Goal: Information Seeking & Learning: Find specific page/section

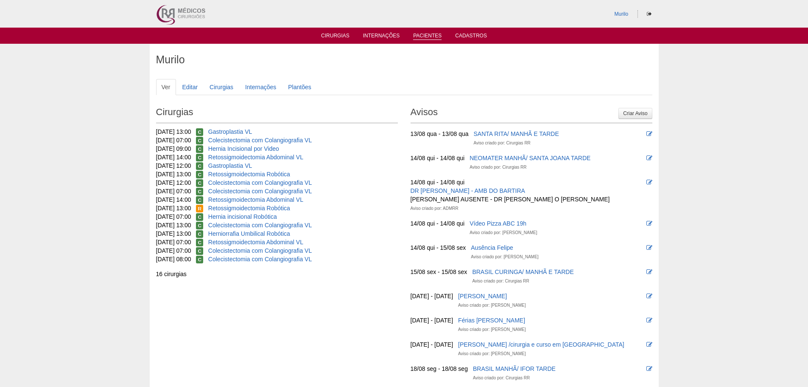
click at [427, 37] on link "Pacientes" at bounding box center [427, 36] width 28 height 7
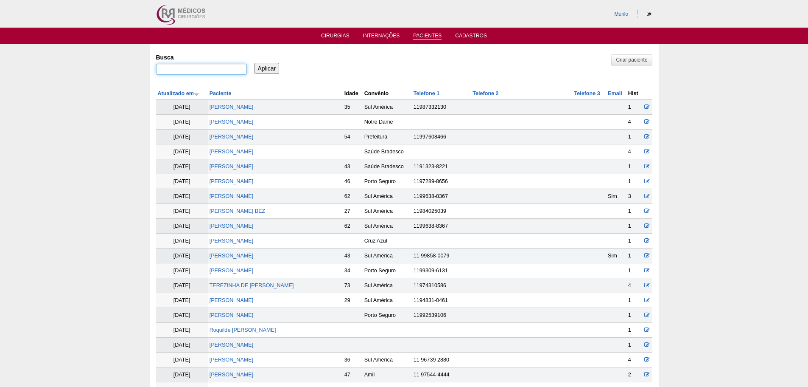
click at [211, 67] on input "Busca" at bounding box center [201, 69] width 91 height 11
paste input "[PERSON_NAME]"
type input "[PERSON_NAME]"
click at [255, 63] on input "Aplicar" at bounding box center [267, 68] width 25 height 11
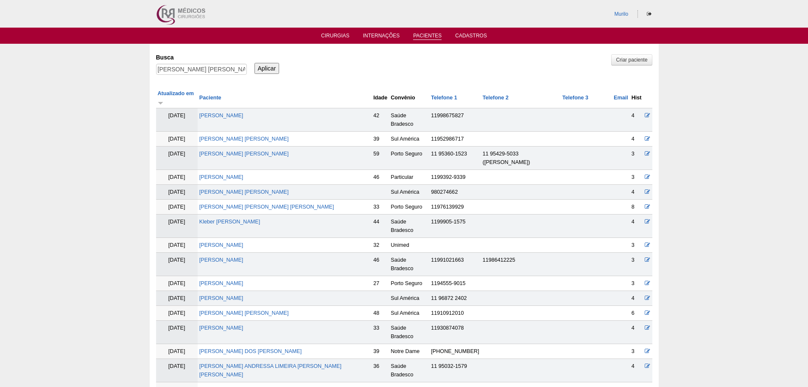
scroll to position [419, 0]
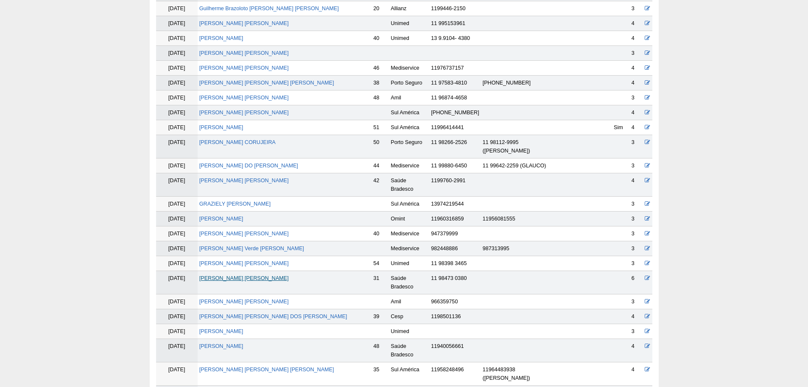
click at [245, 275] on link "[PERSON_NAME]" at bounding box center [244, 278] width 90 height 6
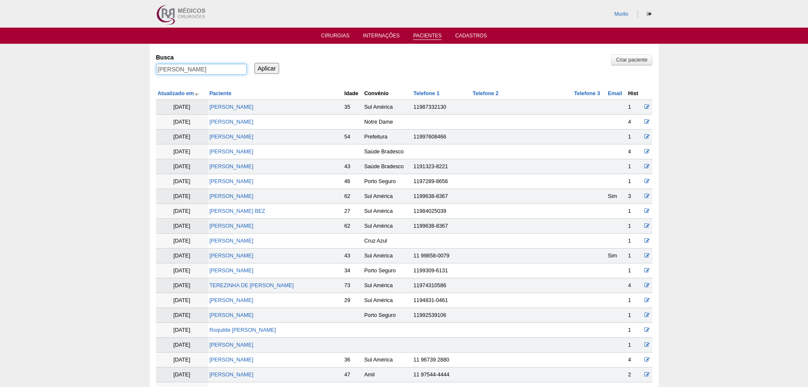
drag, startPoint x: 220, startPoint y: 72, endPoint x: 220, endPoint y: 64, distance: 7.6
click at [220, 71] on input "Viviane Vergueiro Gomes" at bounding box center [201, 69] width 91 height 11
paste input "Josielly Aparecida Ramos Romão"
type input "Josielly Aparecida Ramos Romão"
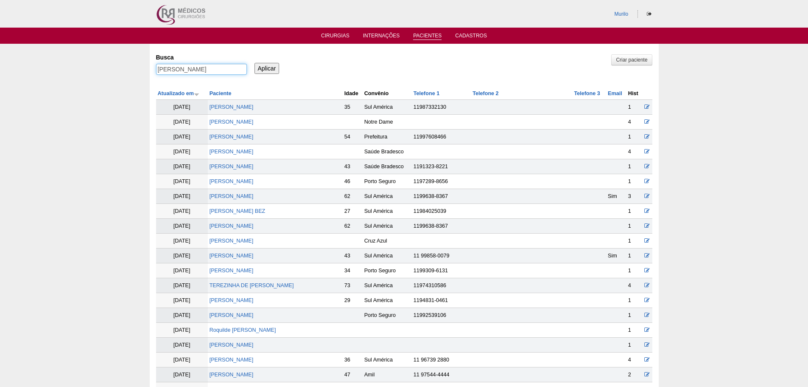
click at [255, 63] on input "Aplicar" at bounding box center [267, 68] width 25 height 11
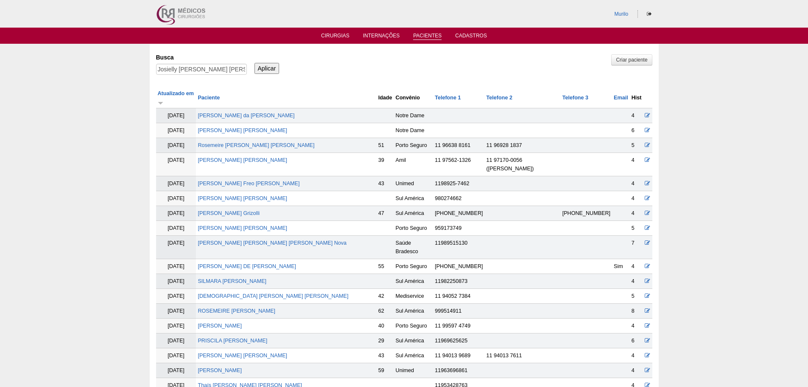
scroll to position [478, 0]
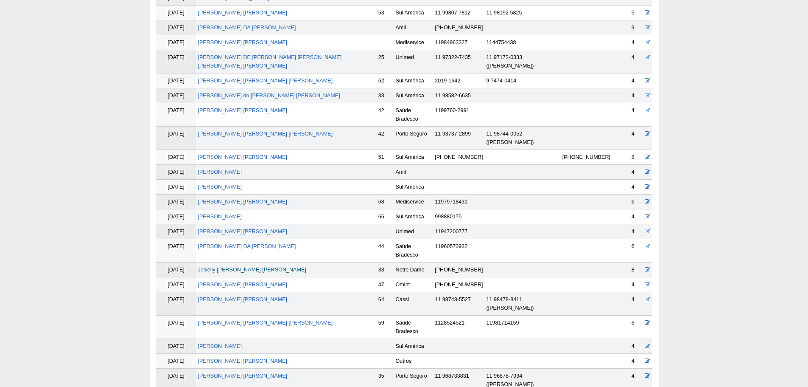
click at [230, 266] on link "Josielly Aparecida Ramos Romão" at bounding box center [252, 269] width 108 height 6
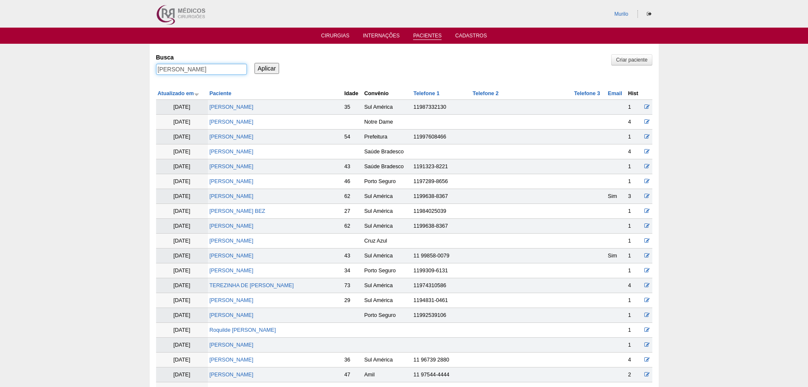
click at [219, 70] on input "Josielly Aparecida Ramos Romão" at bounding box center [201, 69] width 91 height 11
paste input "[PERSON_NAME]"
type input "[PERSON_NAME]"
click at [255, 63] on input "Aplicar" at bounding box center [267, 68] width 25 height 11
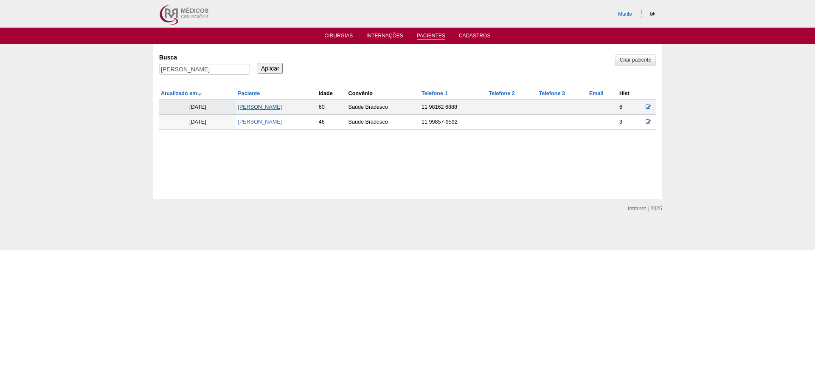
click at [249, 106] on link "[PERSON_NAME]" at bounding box center [260, 107] width 44 height 6
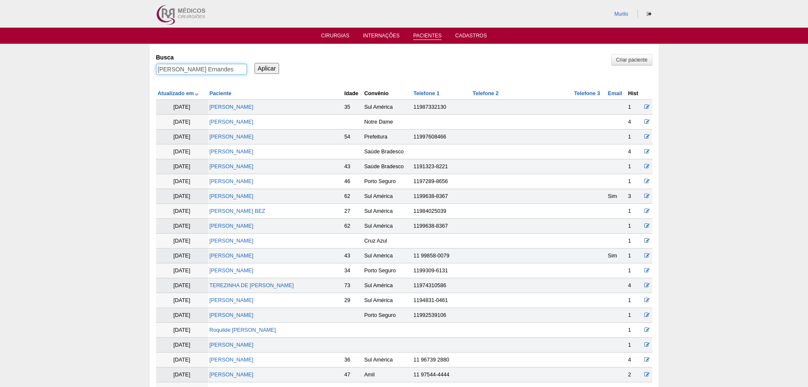
click at [216, 67] on input "Edimara Novembrino Ernandes" at bounding box center [201, 69] width 91 height 11
paste input "[PERSON_NAME] de [PERSON_NAME]"
type input "[PERSON_NAME] de [PERSON_NAME]"
click at [255, 63] on input "Aplicar" at bounding box center [267, 68] width 25 height 11
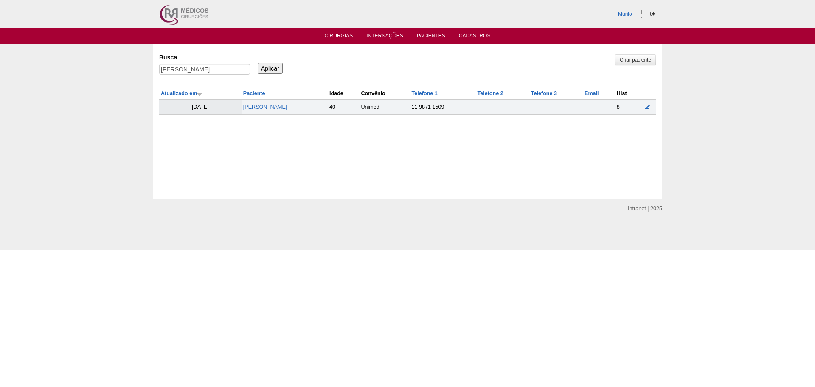
click at [241, 110] on td "[PERSON_NAME]" at bounding box center [284, 107] width 86 height 15
click at [252, 107] on link "[PERSON_NAME] de [PERSON_NAME]" at bounding box center [265, 107] width 44 height 6
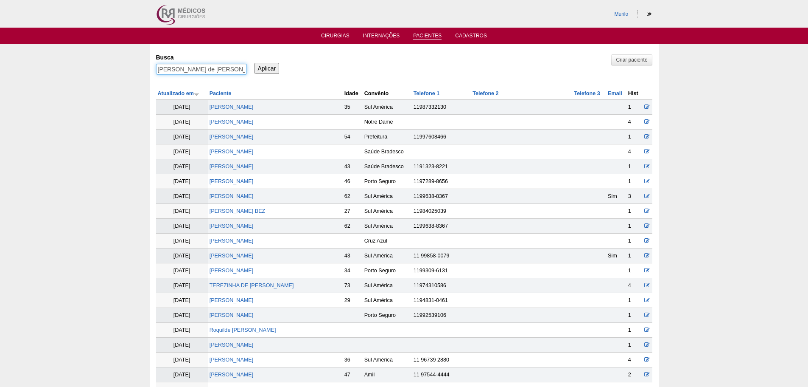
click at [210, 64] on input "Thiago Henrique de Santana Agnelli" at bounding box center [201, 69] width 91 height 11
paste input "Rosana da Silva Pereira"
type input "Rosana da Silva Pereira"
click at [255, 63] on input "Aplicar" at bounding box center [267, 68] width 25 height 11
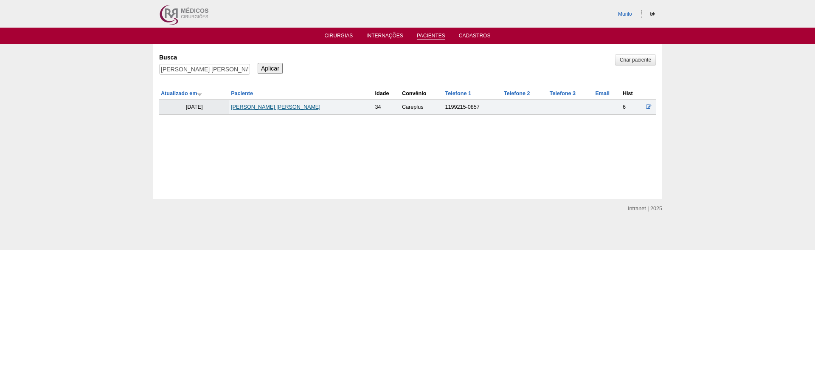
click at [252, 106] on link "[PERSON_NAME]" at bounding box center [276, 107] width 90 height 6
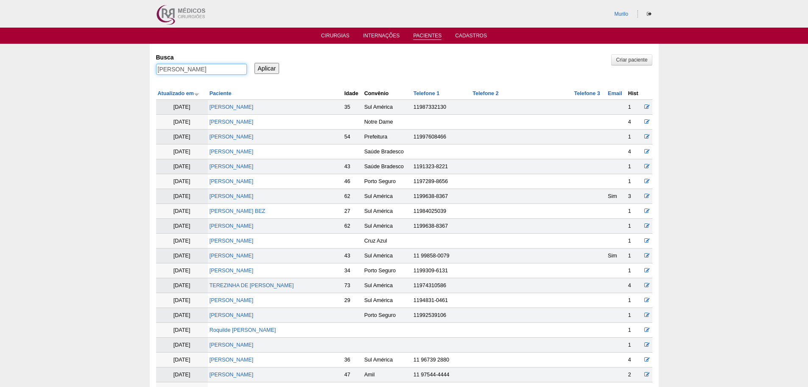
click at [214, 64] on input "[PERSON_NAME]" at bounding box center [201, 69] width 91 height 11
paste input "[PERSON_NAME]"
type input "[PERSON_NAME]"
click at [255, 63] on input "Aplicar" at bounding box center [267, 68] width 25 height 11
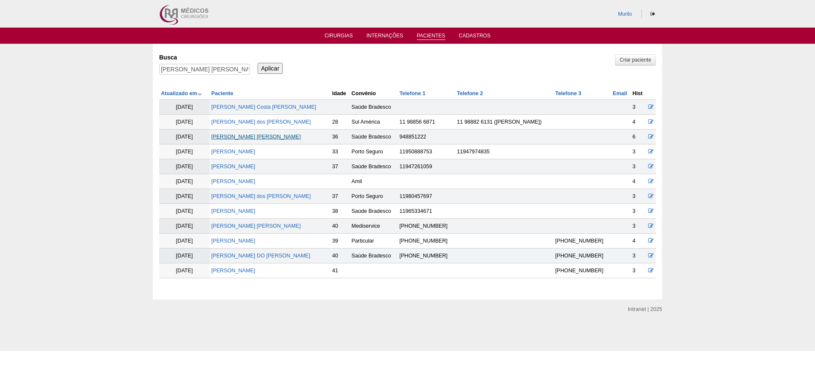
click at [243, 138] on link "[PERSON_NAME] [PERSON_NAME]" at bounding box center [256, 137] width 90 height 6
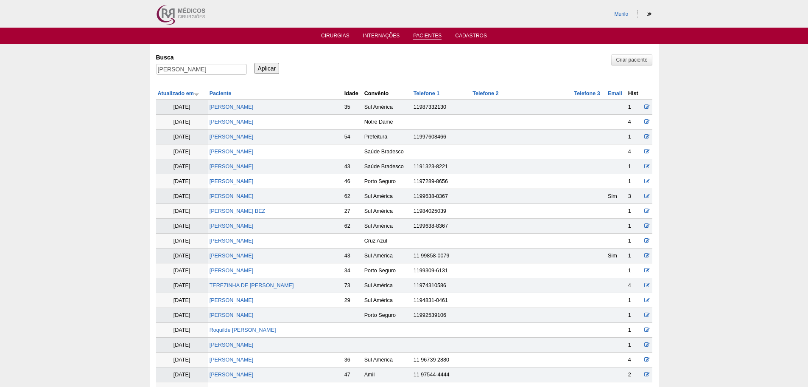
click at [191, 62] on div "Busca Danilo Akira okuda" at bounding box center [204, 64] width 97 height 29
click at [195, 69] on input "Danilo Akira okuda" at bounding box center [201, 69] width 91 height 11
paste input "Fabiola Barretto Garrett"
type input "Fabiola Barretto Garrett"
click at [255, 63] on input "Aplicar" at bounding box center [267, 68] width 25 height 11
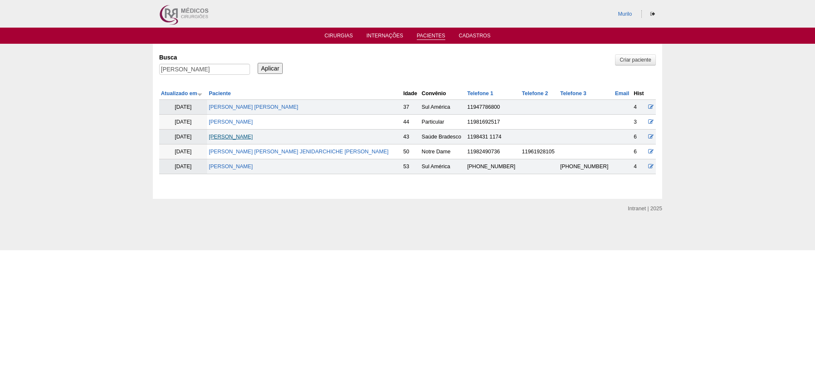
click at [253, 137] on link "[PERSON_NAME]" at bounding box center [231, 137] width 44 height 6
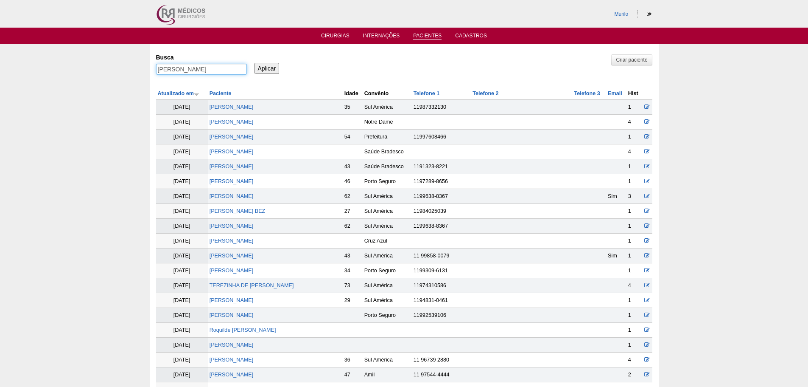
click at [209, 73] on input "Fabiola Barretto Garrett" at bounding box center [201, 69] width 91 height 11
paste input "[PERSON_NAME] [PERSON_NAME]"
type input "[PERSON_NAME] [PERSON_NAME]"
click at [255, 63] on input "Aplicar" at bounding box center [267, 68] width 25 height 11
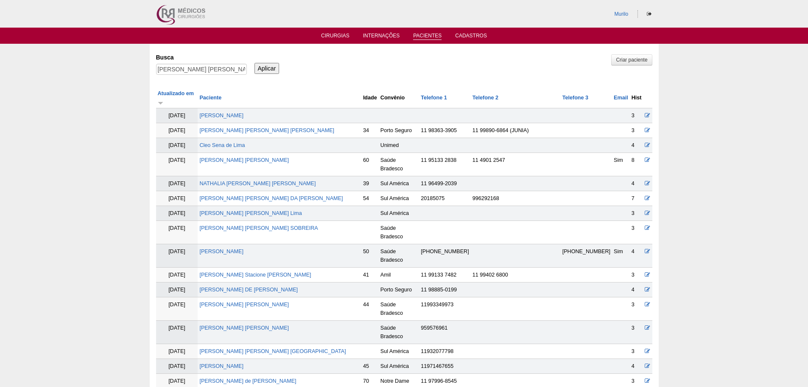
scroll to position [1146, 0]
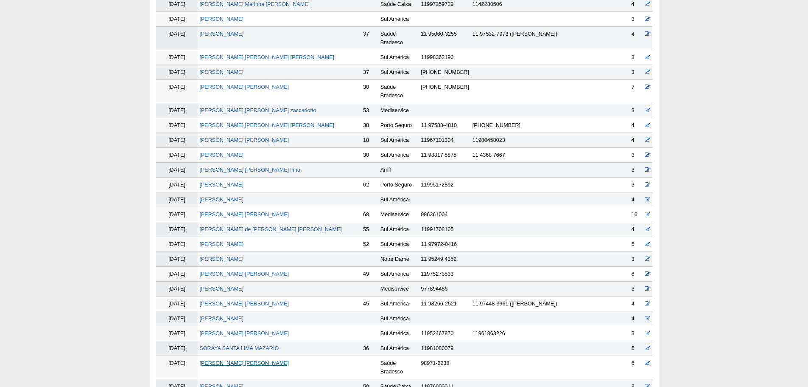
click at [221, 360] on link "[PERSON_NAME] [PERSON_NAME]" at bounding box center [244, 363] width 90 height 6
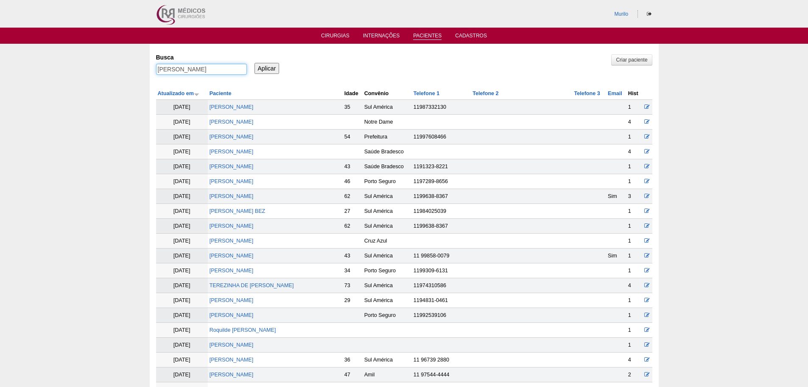
click at [197, 68] on input "Milena Lima Rodrigues" at bounding box center [201, 69] width 91 height 11
paste input "Zeni da Penha Goncalv"
type input "Zeni da Penha Goncalves"
click at [255, 63] on input "Aplicar" at bounding box center [267, 68] width 25 height 11
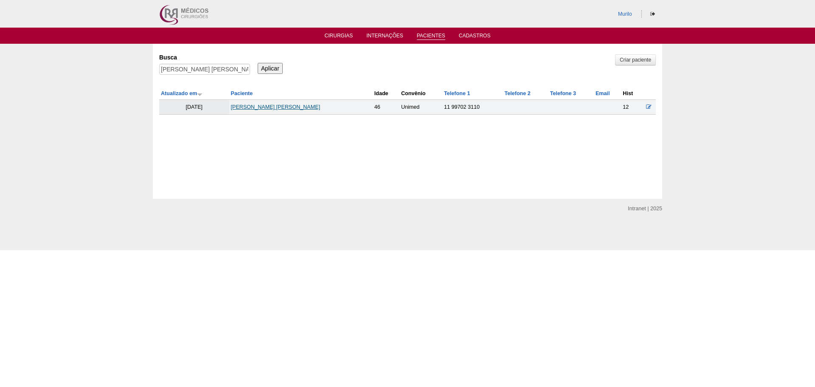
click at [284, 109] on link "Zeni da [PERSON_NAME]" at bounding box center [276, 107] width 90 height 6
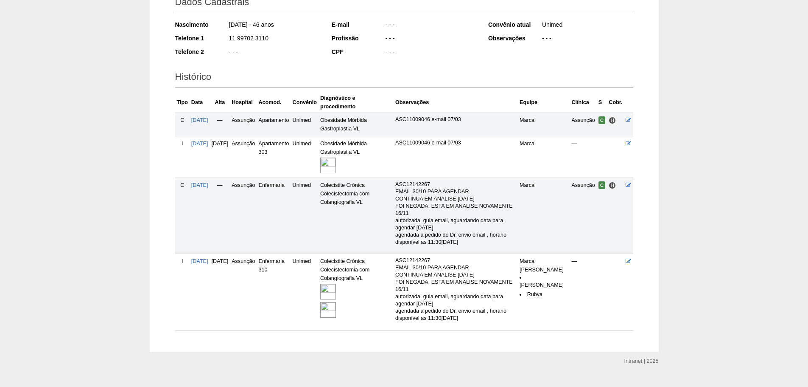
scroll to position [149, 0]
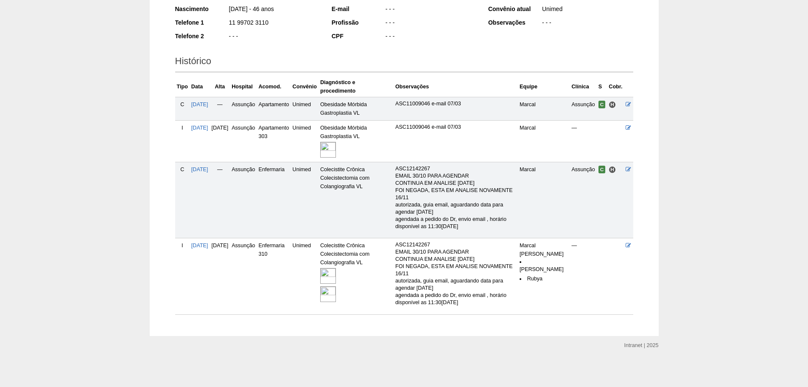
click at [336, 283] on img at bounding box center [328, 276] width 16 height 16
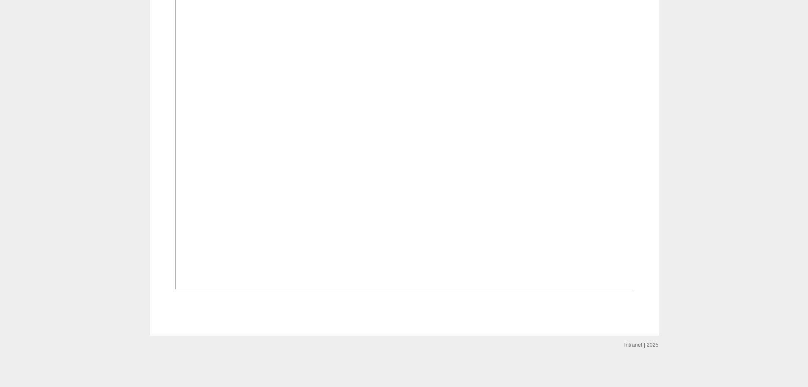
scroll to position [1188, 0]
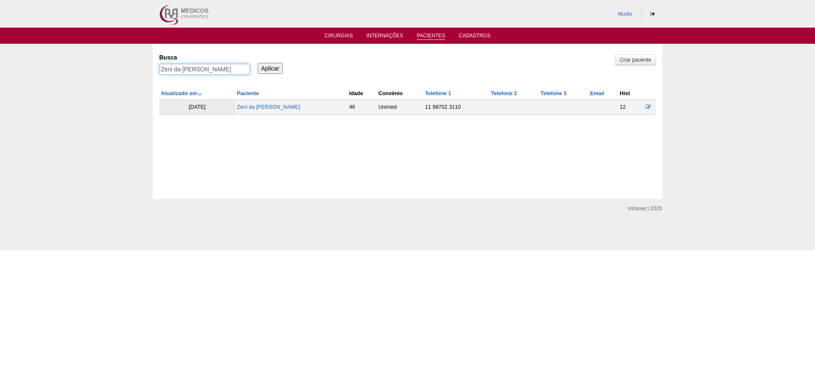
click at [218, 70] on input "Zeni da Penha Goncalves" at bounding box center [204, 69] width 91 height 11
paste input "João Bosco Bezerra"
type input "João Bosco Bezerra"
click at [258, 63] on input "Aplicar" at bounding box center [270, 68] width 25 height 11
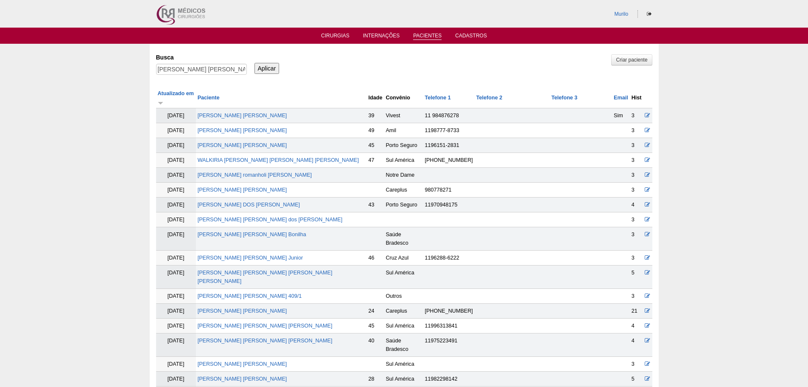
click at [227, 303] on td "[PERSON_NAME] [PERSON_NAME]" at bounding box center [281, 310] width 171 height 15
click at [227, 308] on link "[PERSON_NAME] [PERSON_NAME]" at bounding box center [243, 311] width 90 height 6
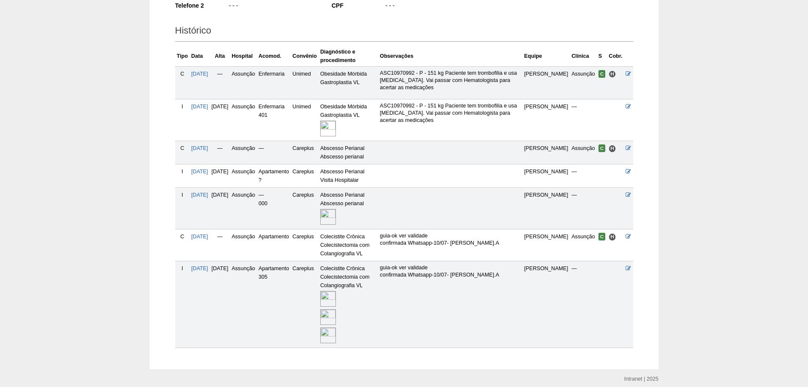
scroll to position [212, 0]
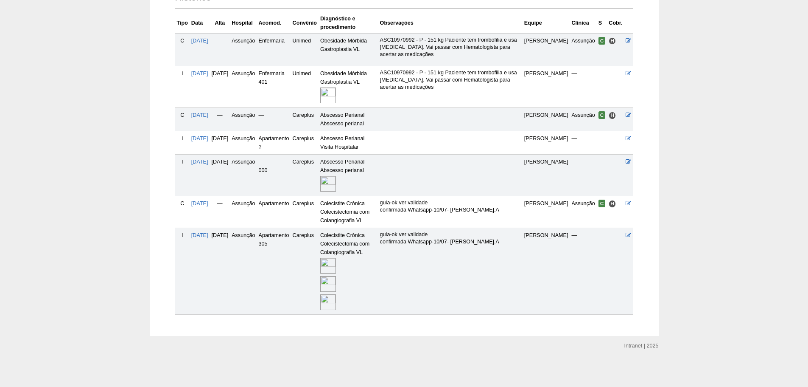
click at [336, 281] on img at bounding box center [328, 284] width 16 height 16
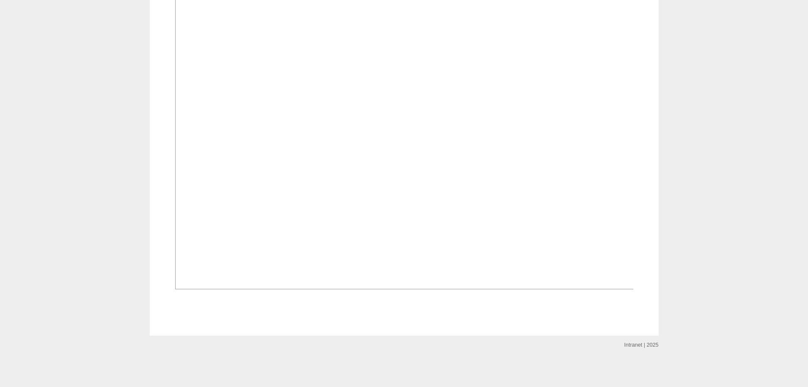
scroll to position [1146, 0]
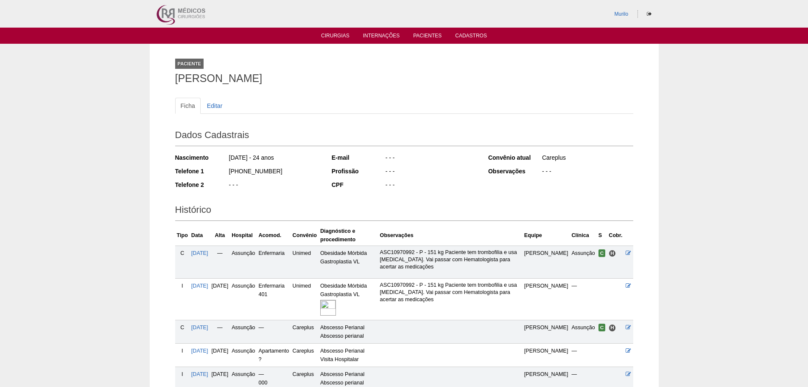
scroll to position [209, 0]
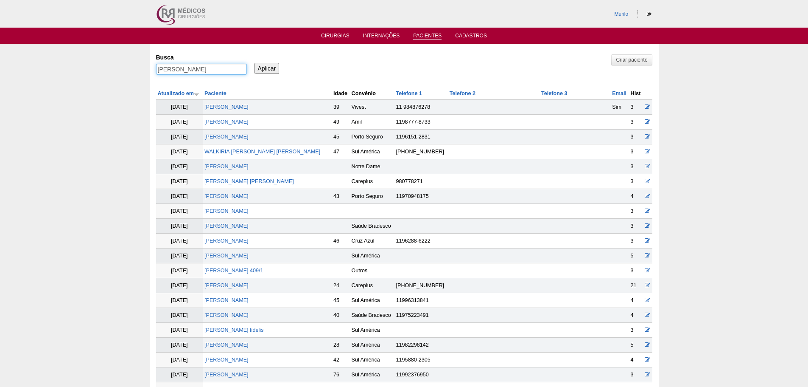
click at [214, 73] on input "[PERSON_NAME]" at bounding box center [201, 69] width 91 height 11
paste input "[PERSON_NAME][DATE]"
type input "[PERSON_NAME][DATE]"
click at [255, 63] on input "Aplicar" at bounding box center [267, 68] width 25 height 11
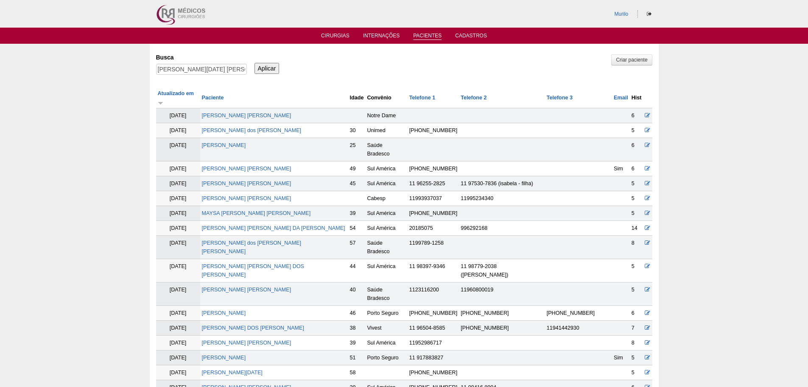
scroll to position [1221, 0]
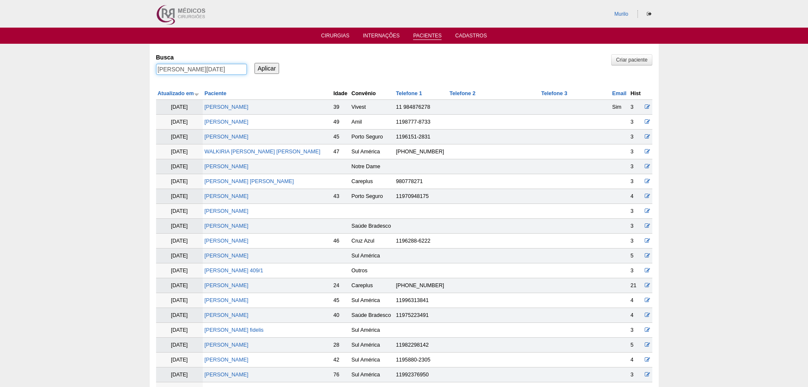
click at [193, 70] on input "[PERSON_NAME][DATE] [PERSON_NAME]" at bounding box center [201, 69] width 91 height 11
paste input "Monaliza Oliveira Migani"
type input "Monaliza Oliveira Migani"
click at [255, 63] on input "Aplicar" at bounding box center [267, 68] width 25 height 11
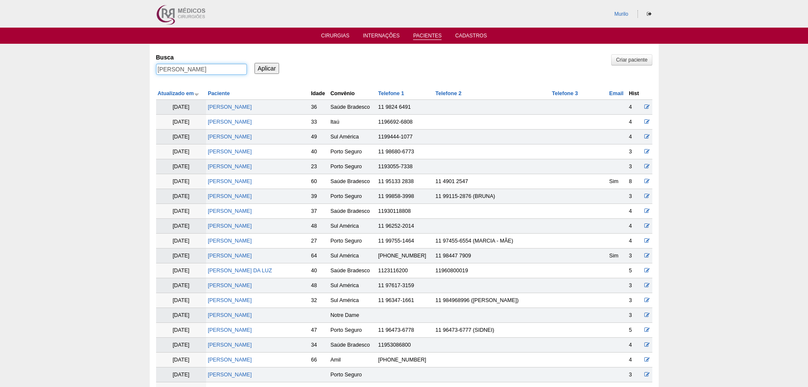
drag, startPoint x: 202, startPoint y: 69, endPoint x: 479, endPoint y: 67, distance: 277.5
click at [471, 67] on div "Busca [PERSON_NAME] Aplicar" at bounding box center [404, 64] width 496 height 29
type input "Monaliza"
click at [255, 63] on input "Aplicar" at bounding box center [267, 68] width 25 height 11
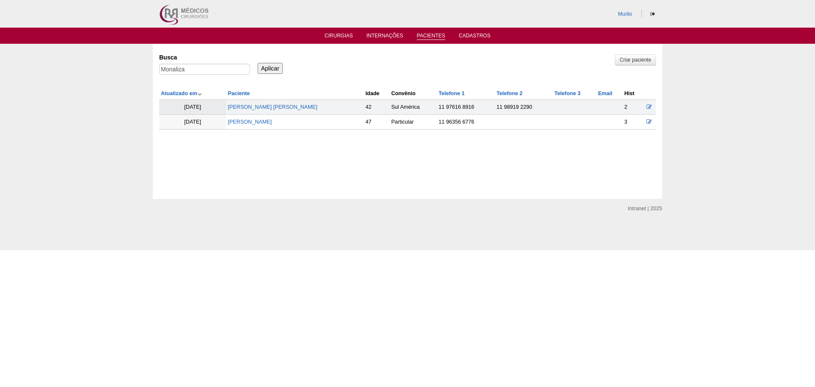
click at [269, 117] on td "[PERSON_NAME]" at bounding box center [294, 122] width 137 height 15
click at [264, 119] on link "[PERSON_NAME]" at bounding box center [250, 122] width 44 height 6
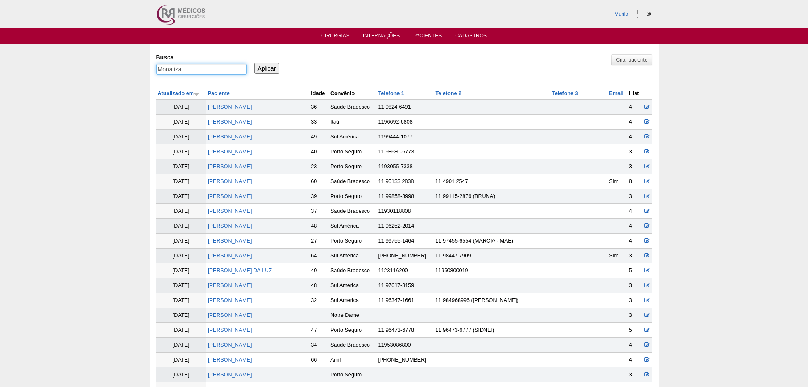
click at [186, 65] on input "Monaliza" at bounding box center [201, 69] width 91 height 11
paste input "[PERSON_NAME]"
type input "[PERSON_NAME] [PERSON_NAME]"
click at [255, 63] on input "Aplicar" at bounding box center [267, 68] width 25 height 11
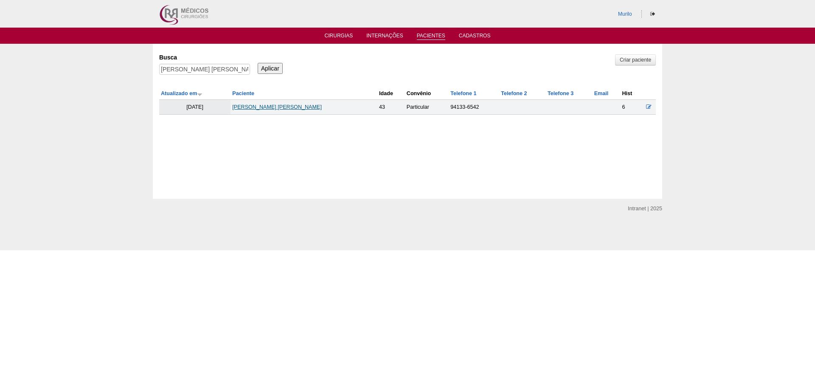
click at [249, 106] on link "[PERSON_NAME] [PERSON_NAME]" at bounding box center [277, 107] width 90 height 6
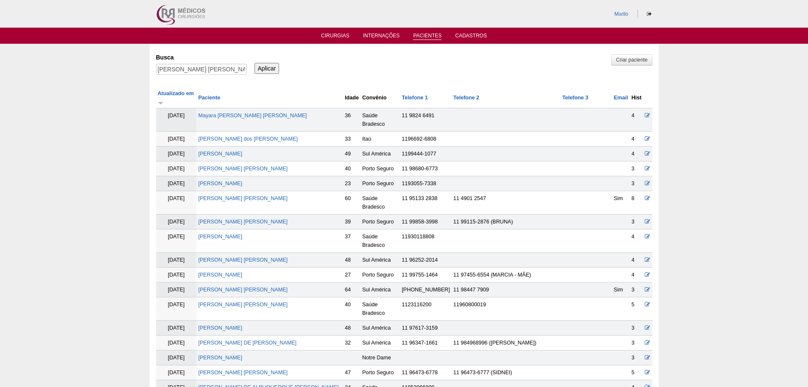
click at [220, 76] on div "[PERSON_NAME] [PERSON_NAME]" at bounding box center [201, 71] width 91 height 15
click at [219, 70] on input "CRISTINA DE LIMA CORREA" at bounding box center [201, 69] width 91 height 11
paste input "GLAUCIENE APARECIDA [PERSON_NAME]"
type input "GLAUCIENE APARECIDA [PERSON_NAME]"
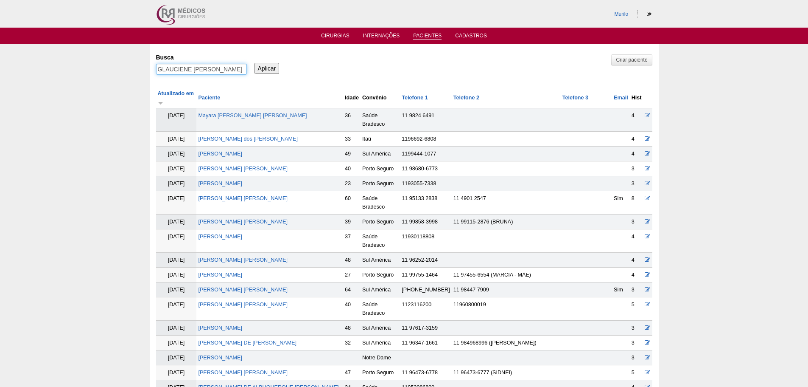
click at [255, 63] on input "Aplicar" at bounding box center [267, 68] width 25 height 11
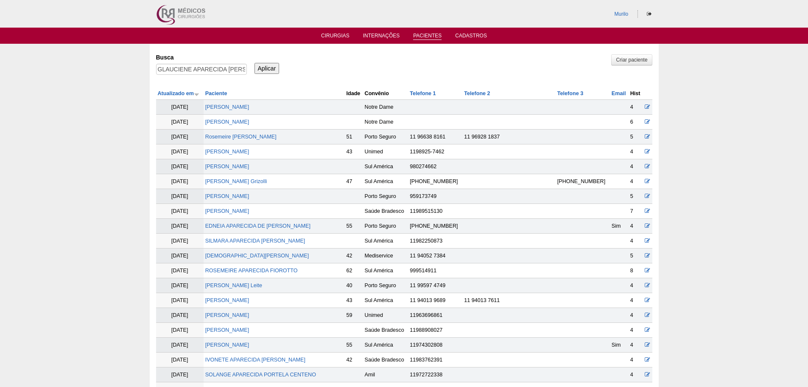
scroll to position [448, 0]
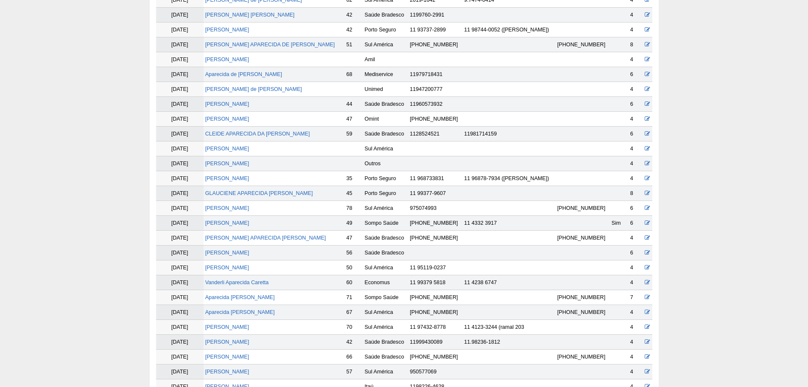
click at [224, 198] on td "GLAUCIENE APARECIDA CASSANDRE CAMOLEZ" at bounding box center [274, 193] width 141 height 15
click at [234, 195] on link "GLAUCIENE APARECIDA CASSANDRE CAMOLEZ" at bounding box center [259, 193] width 108 height 6
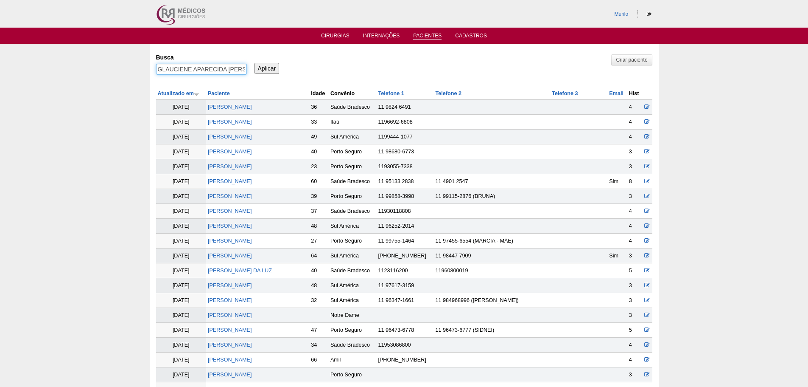
click at [216, 70] on input "GLAUCIENE APARECIDA [PERSON_NAME]" at bounding box center [201, 69] width 91 height 11
paste input "[PERSON_NAME]"
type input "[PERSON_NAME]"
click at [255, 63] on input "Aplicar" at bounding box center [267, 68] width 25 height 11
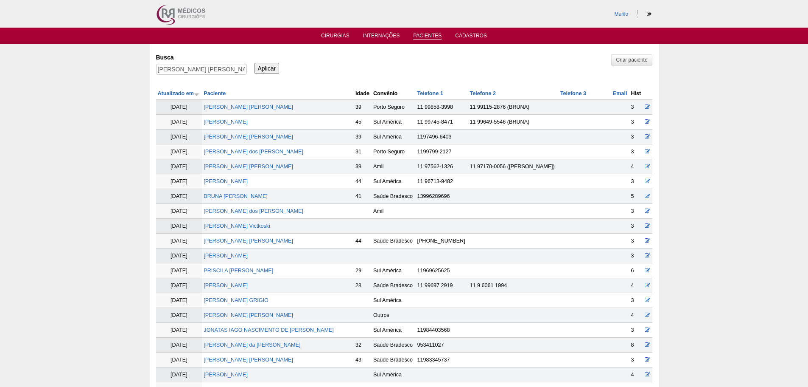
scroll to position [226, 0]
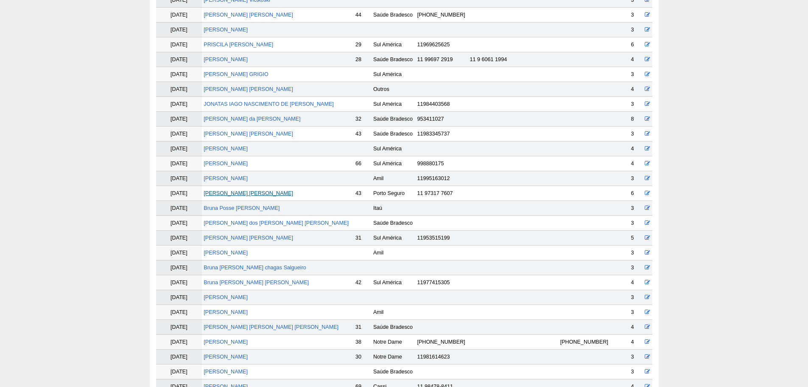
click at [234, 193] on link "Bruna Toniato Ramos" at bounding box center [249, 193] width 90 height 6
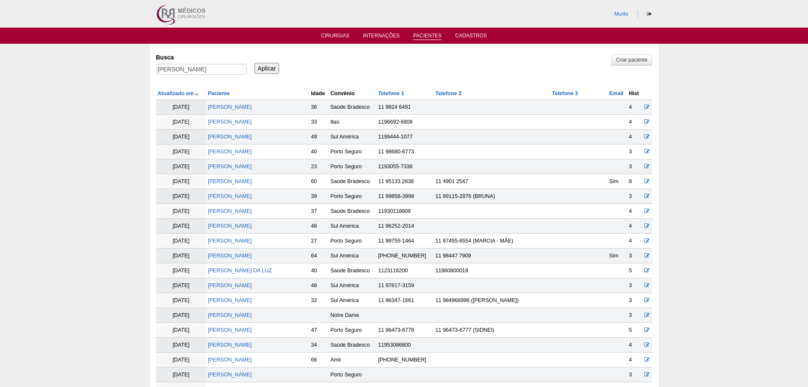
click at [168, 63] on div "Busca [PERSON_NAME]" at bounding box center [204, 64] width 97 height 29
click at [191, 65] on input "[PERSON_NAME]" at bounding box center [201, 69] width 91 height 11
click at [194, 67] on input "[PERSON_NAME]" at bounding box center [201, 69] width 91 height 11
click at [197, 69] on input "Bruna Toniato Ramos" at bounding box center [201, 69] width 91 height 11
paste input "[PERSON_NAME]"
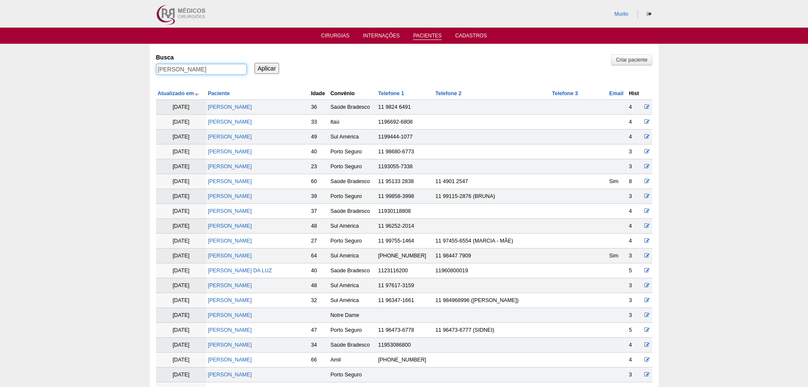
scroll to position [0, 6]
type input "[PERSON_NAME]"
click at [255, 63] on input "Aplicar" at bounding box center [267, 68] width 25 height 11
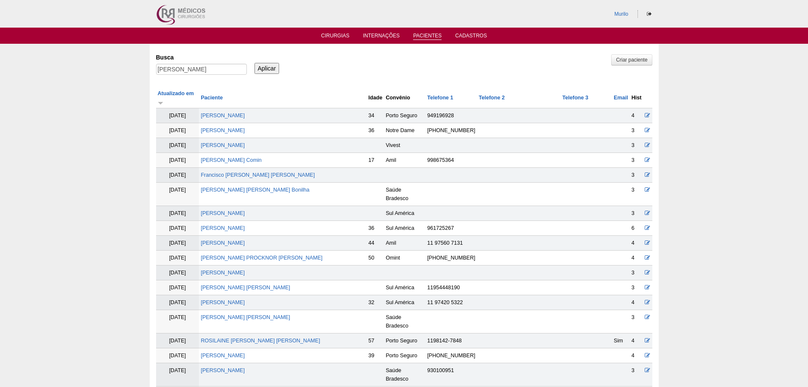
scroll to position [448, 0]
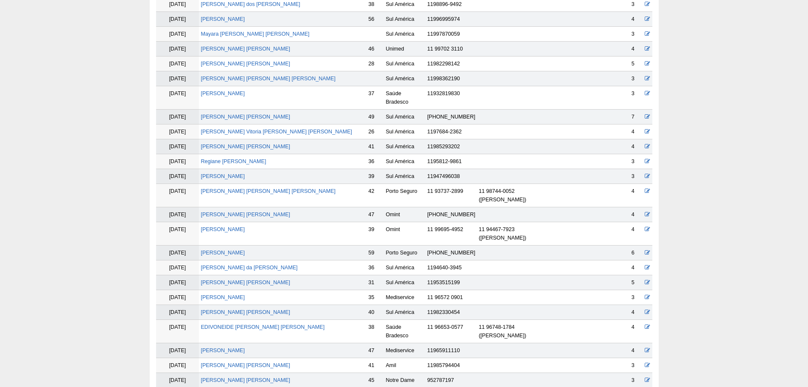
click at [281, 245] on td "[PERSON_NAME]" at bounding box center [283, 252] width 168 height 15
click at [245, 249] on link "[PERSON_NAME]" at bounding box center [223, 252] width 44 height 6
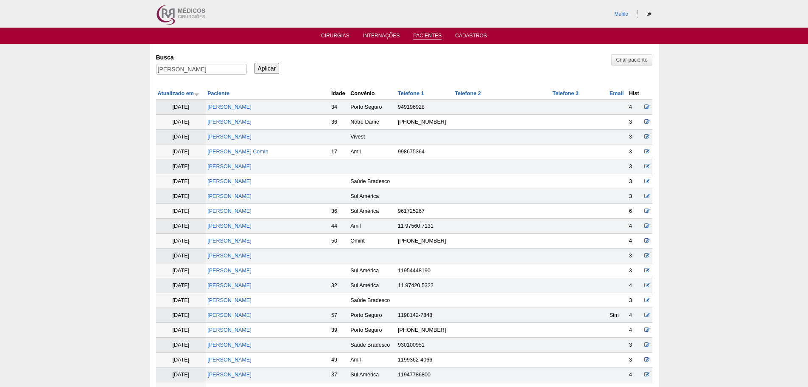
scroll to position [444, 0]
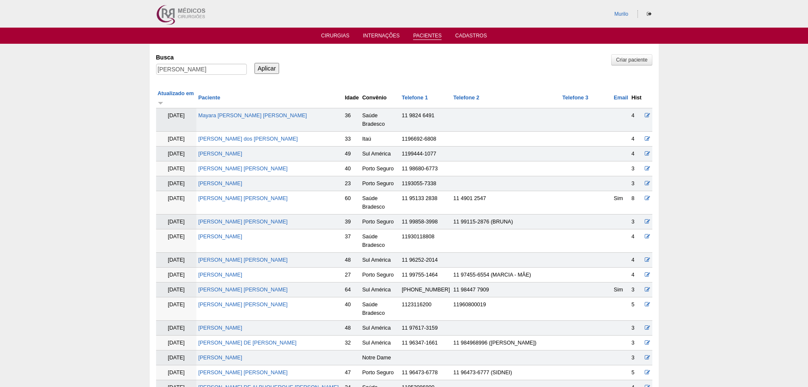
click at [201, 60] on label "Busca" at bounding box center [201, 57] width 91 height 8
click at [201, 64] on input "[PERSON_NAME]" at bounding box center [201, 69] width 91 height 11
click at [201, 72] on input "VALERIA GONCALVES PINHEIRO" at bounding box center [201, 69] width 91 height 11
paste input "[PERSON_NAME] ZEBINI"
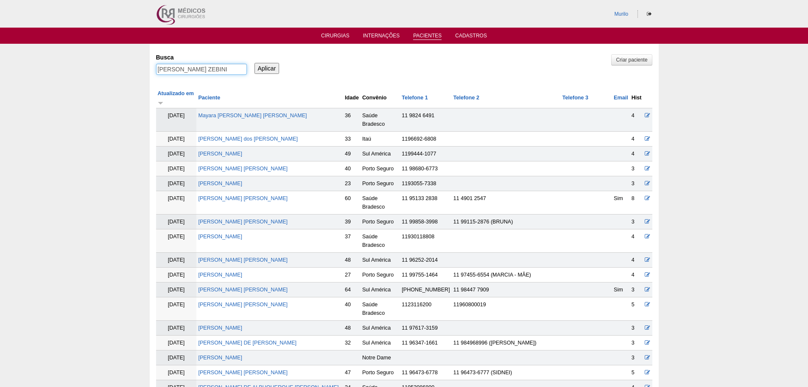
scroll to position [0, 0]
type input "[PERSON_NAME] ZEBINI"
click at [255, 63] on input "Aplicar" at bounding box center [267, 68] width 25 height 11
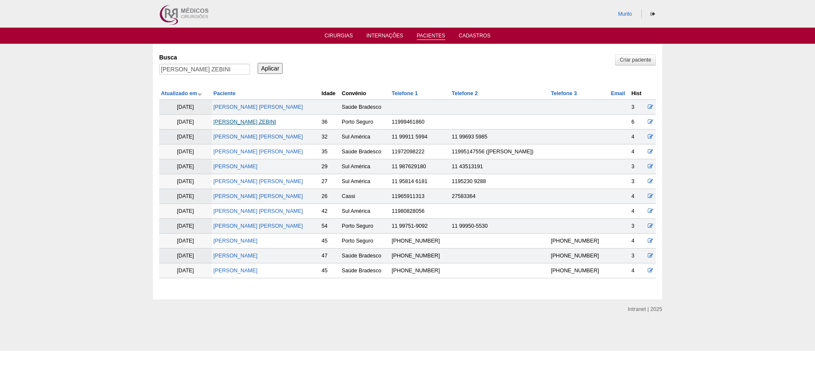
click at [236, 120] on link "[PERSON_NAME] ZEBINI" at bounding box center [244, 122] width 63 height 6
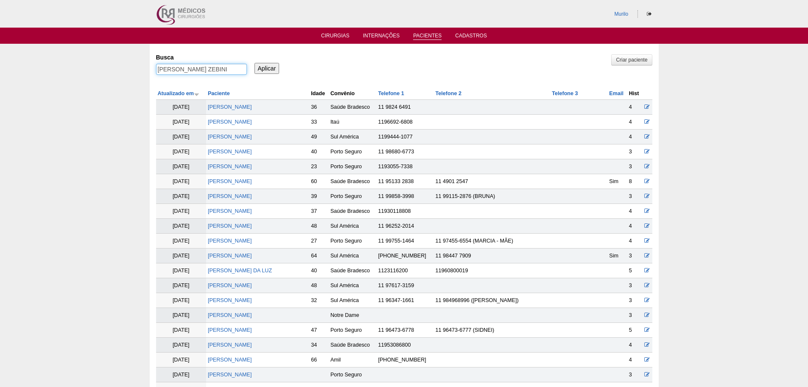
click at [199, 75] on input "LUCAS FANTINATI ZEBINI" at bounding box center [201, 69] width 91 height 11
paste input "Marcelo Trigo"
type input "Marcelo Trigo"
click at [255, 63] on input "Aplicar" at bounding box center [267, 68] width 25 height 11
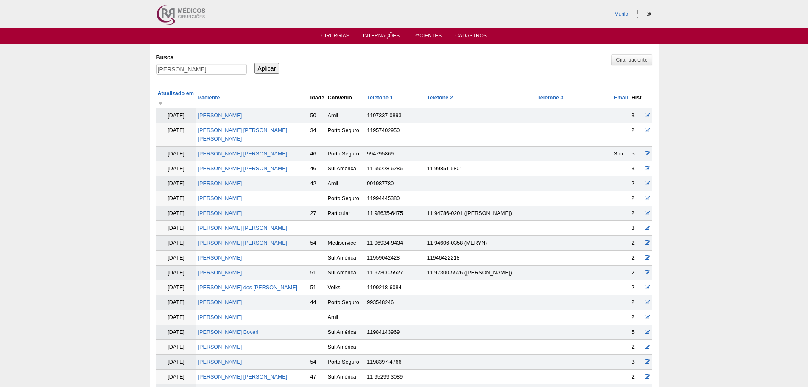
scroll to position [463, 0]
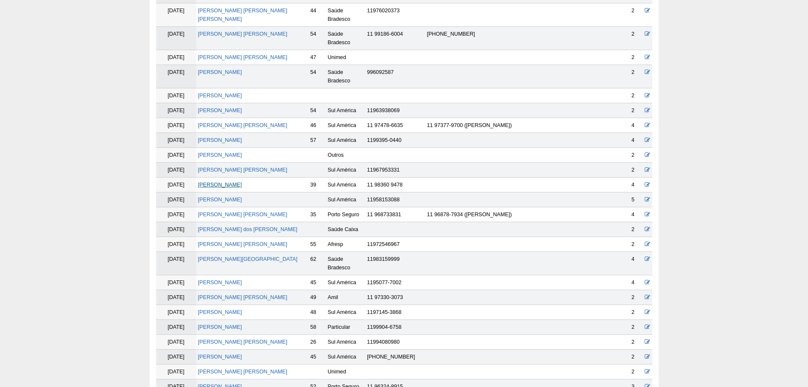
click at [228, 188] on link "Marcelo Trigo" at bounding box center [220, 185] width 44 height 6
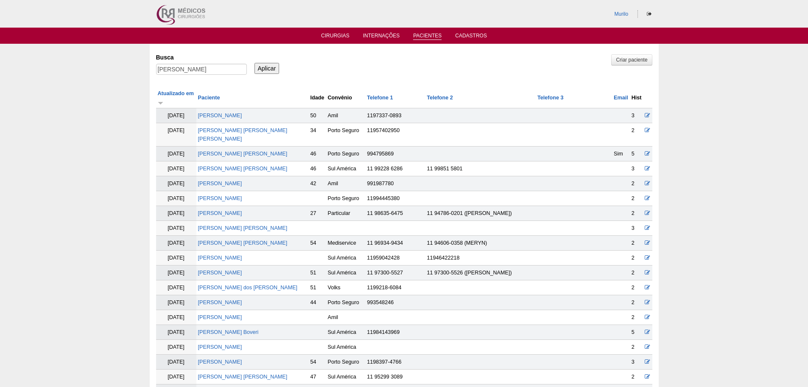
scroll to position [459, 0]
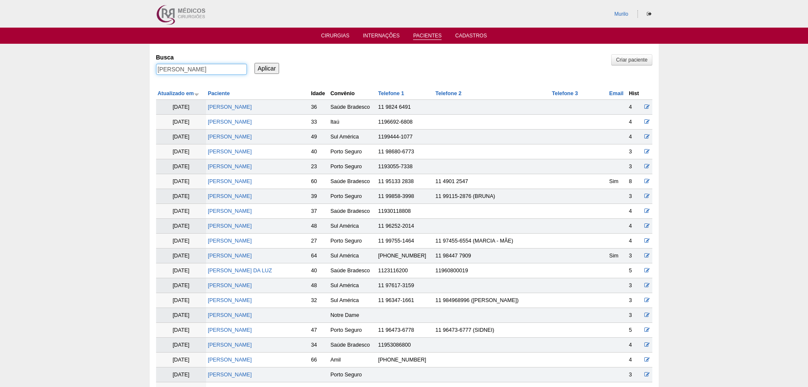
click at [221, 73] on input "[PERSON_NAME]" at bounding box center [201, 69] width 91 height 11
paste input "Anderson de Almeida Oliveira"
type input "Anderson de Almeida Oliveira"
click at [255, 63] on input "Aplicar" at bounding box center [267, 68] width 25 height 11
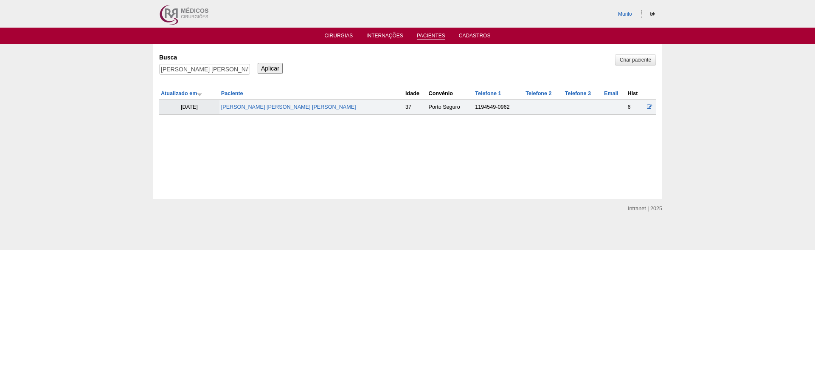
click at [246, 101] on td "Anderson de Almeida Oliveira" at bounding box center [311, 107] width 184 height 15
click at [248, 110] on link "[PERSON_NAME]" at bounding box center [288, 107] width 135 height 6
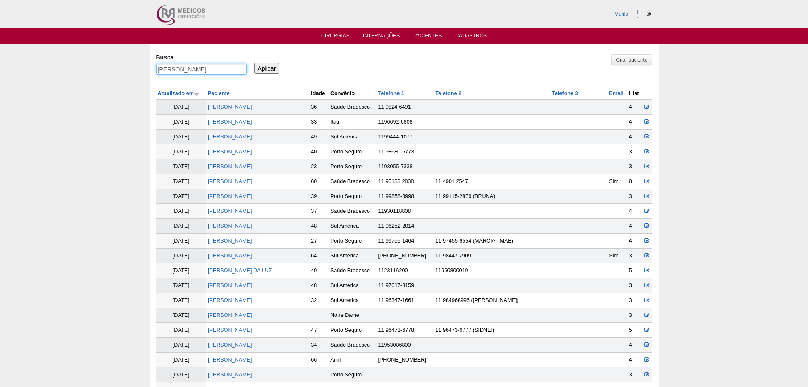
click at [162, 71] on input "Anderson de Almeida Oliveira" at bounding box center [201, 69] width 91 height 11
paste input "[PERSON_NAME] [PERSON_NAME]"
type input "[PERSON_NAME] [PERSON_NAME]"
click at [255, 63] on input "Aplicar" at bounding box center [267, 68] width 25 height 11
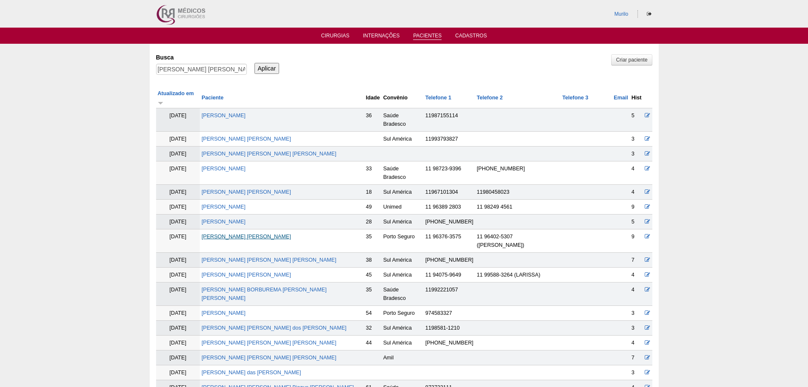
click at [221, 233] on link "[PERSON_NAME] [PERSON_NAME]" at bounding box center [247, 236] width 90 height 6
